Goal: Find specific page/section: Find specific page/section

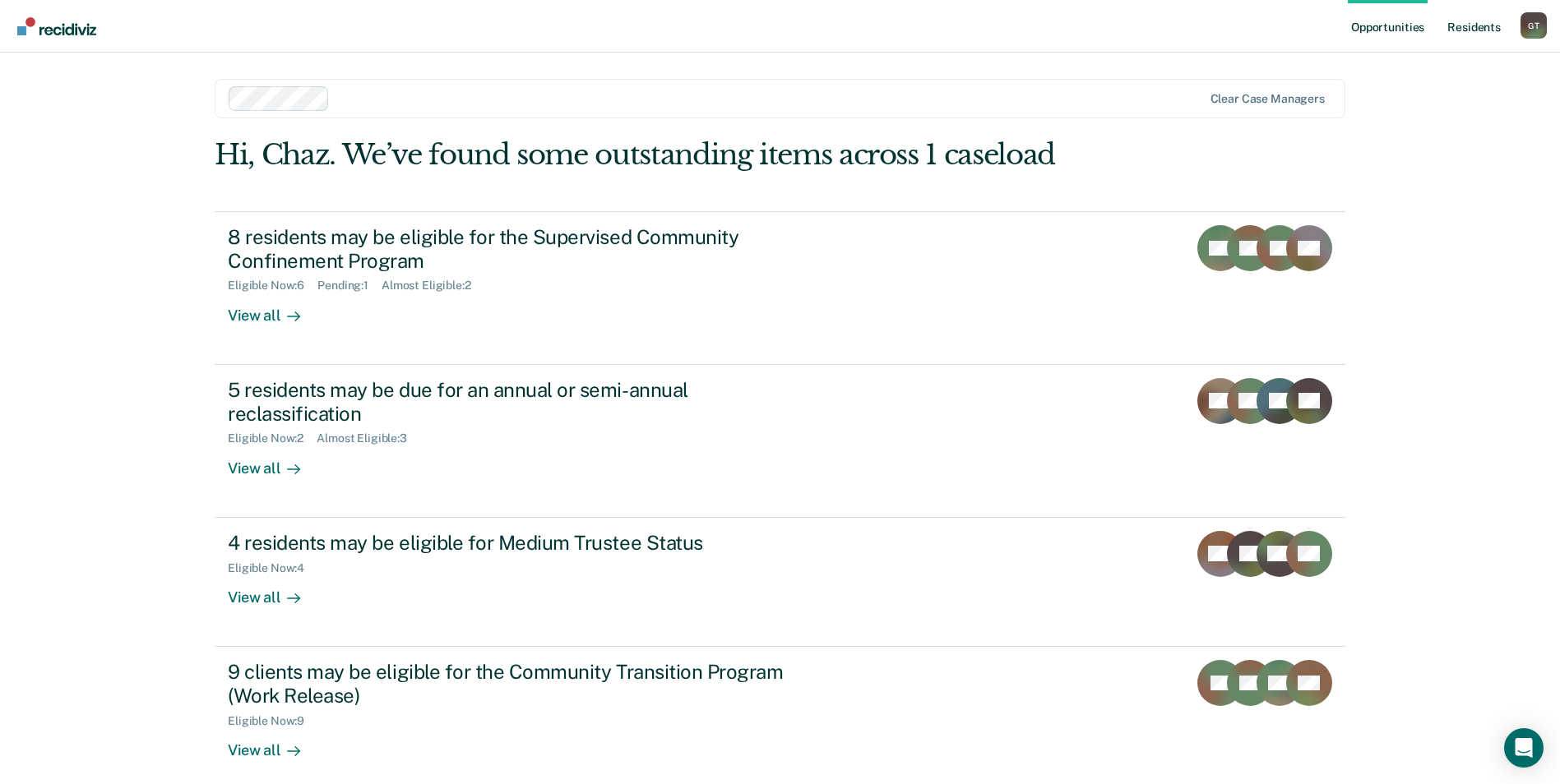
click at [1480, 27] on link "Resident s" at bounding box center [1473, 26] width 60 height 52
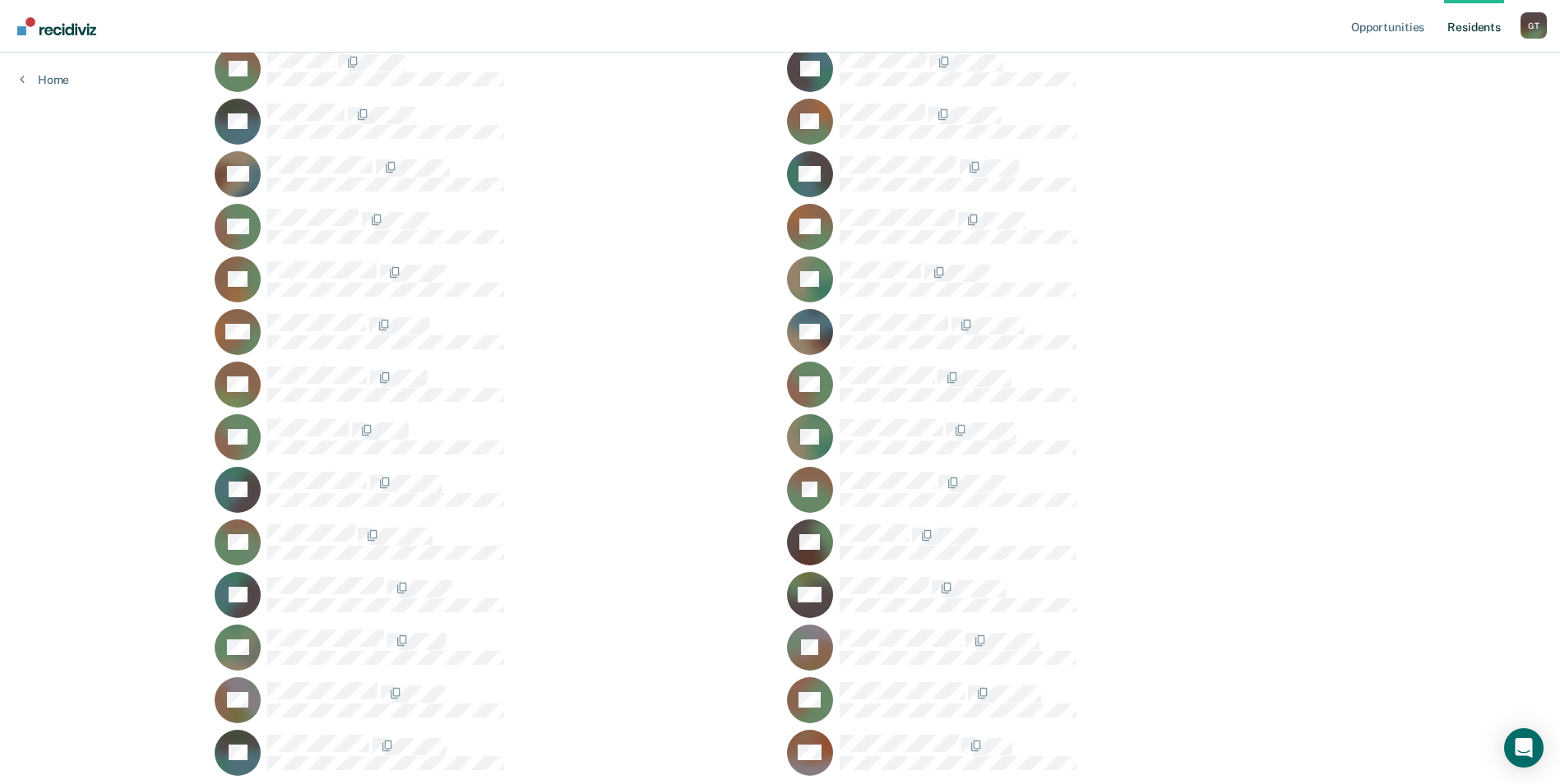
scroll to position [649, 0]
